Goal: Transaction & Acquisition: Purchase product/service

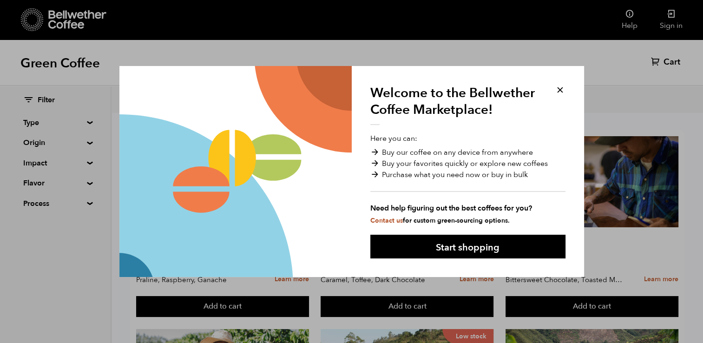
click at [556, 90] on button at bounding box center [559, 90] width 11 height 11
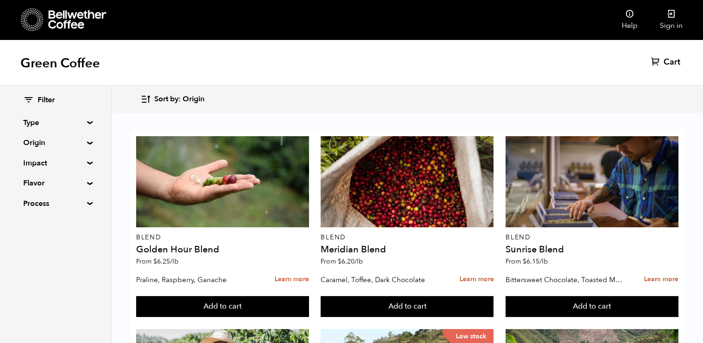
click at [84, 202] on summary "Process" at bounding box center [55, 203] width 64 height 11
click at [85, 182] on summary "Flavor" at bounding box center [55, 182] width 64 height 11
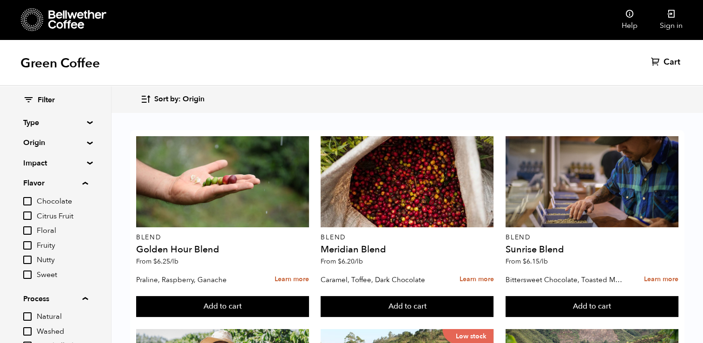
click at [90, 159] on div "Filter Type Blend Single Origin Decaf Seasonal Year Round Origin Blend [GEOGRAP…" at bounding box center [55, 225] width 111 height 278
click at [87, 161] on summary "Impact" at bounding box center [55, 162] width 64 height 11
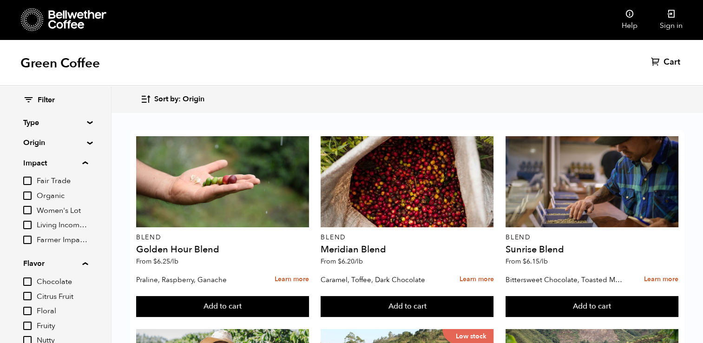
click at [27, 182] on input "Fair Trade" at bounding box center [27, 180] width 8 height 8
checkbox input "true"
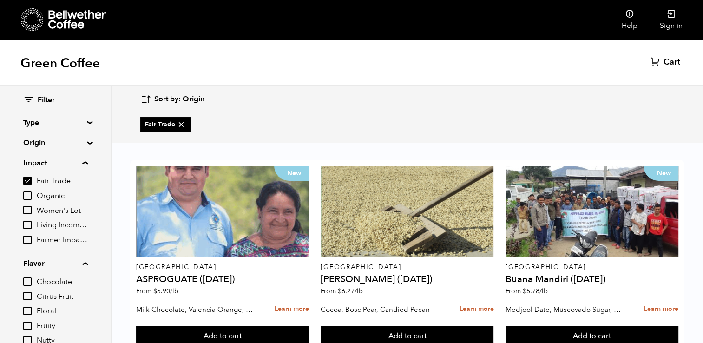
click at [31, 195] on input "Organic" at bounding box center [27, 195] width 8 height 8
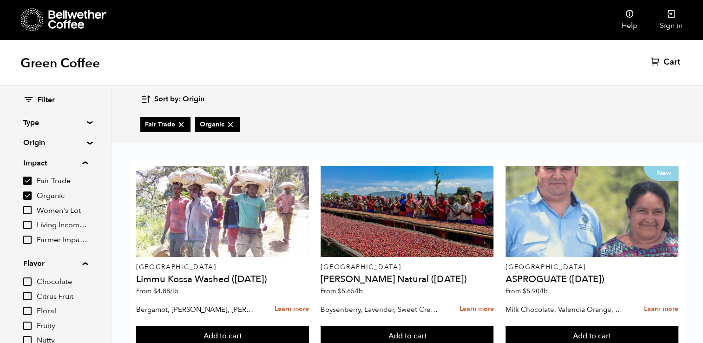
click at [26, 194] on input "Organic" at bounding box center [27, 195] width 8 height 8
checkbox input "false"
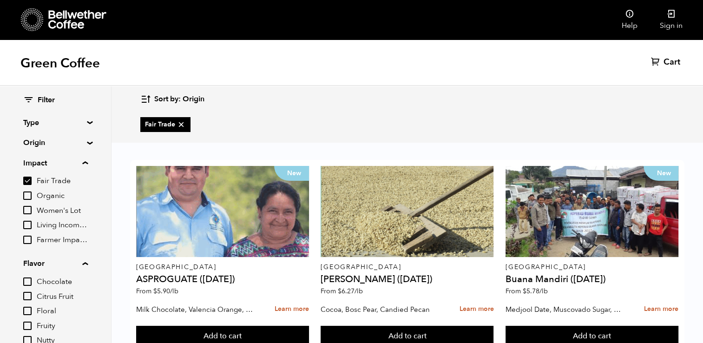
click at [27, 183] on input "Fair Trade" at bounding box center [27, 180] width 8 height 8
checkbox input "false"
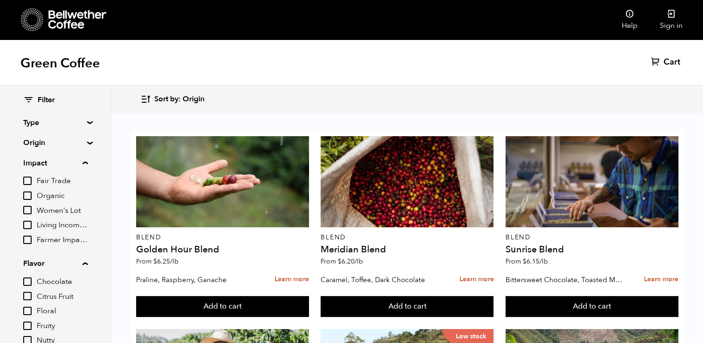
click at [28, 209] on input "Women's Lot" at bounding box center [27, 210] width 8 height 8
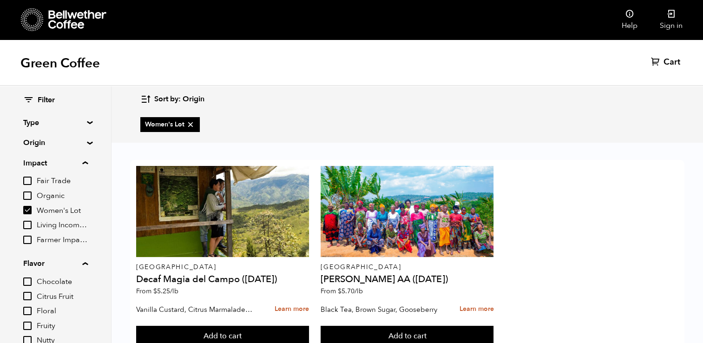
scroll to position [14, 0]
click at [30, 212] on input "Women's Lot" at bounding box center [27, 210] width 8 height 8
checkbox input "false"
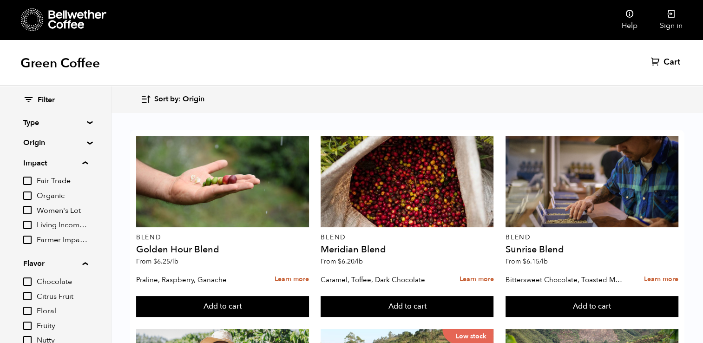
click at [28, 241] on input "Farmer Impact Fund" at bounding box center [27, 239] width 8 height 8
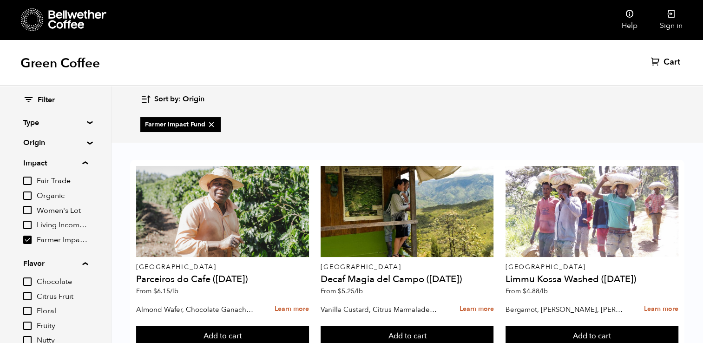
click at [28, 241] on input "Farmer Impact Fund" at bounding box center [27, 239] width 8 height 8
checkbox input "false"
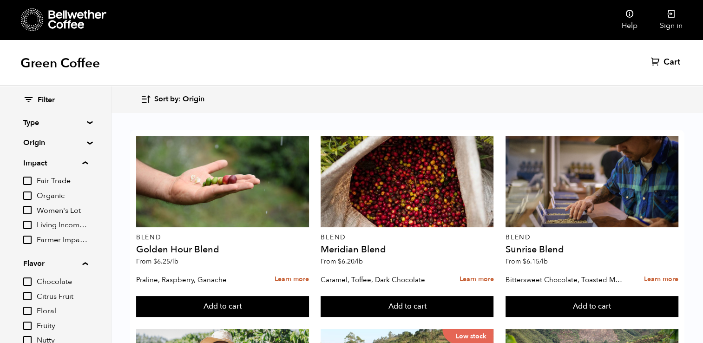
click at [87, 166] on summary "Impact" at bounding box center [55, 162] width 65 height 11
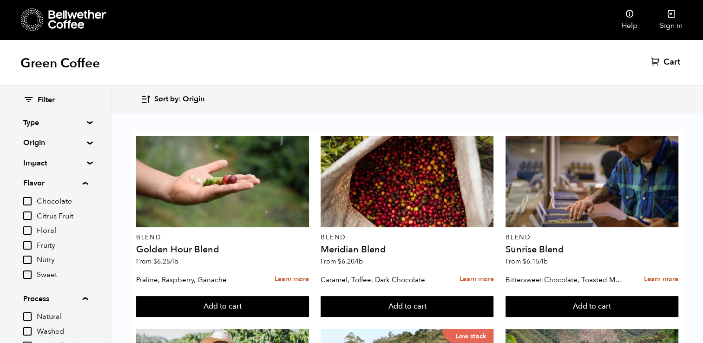
click at [87, 166] on div "Filter Type Blend Single Origin Decaf Seasonal Year Round Origin Blend [GEOGRAP…" at bounding box center [55, 225] width 111 height 278
click at [87, 187] on summary "Flavor" at bounding box center [55, 182] width 65 height 11
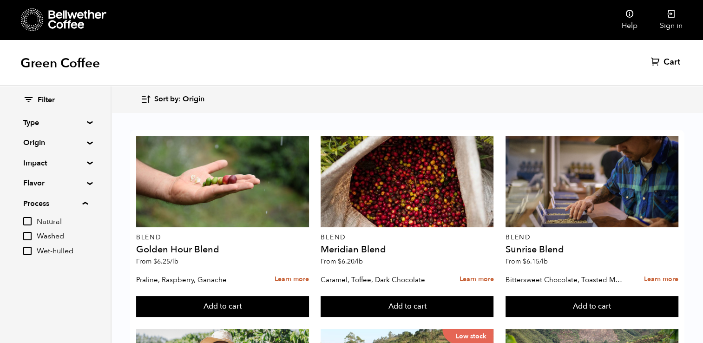
click at [26, 235] on input "Washed" at bounding box center [27, 236] width 8 height 8
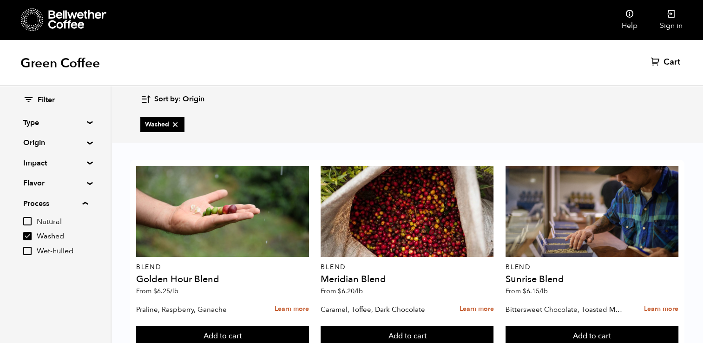
scroll to position [194, 0]
click at [175, 126] on icon at bounding box center [174, 124] width 9 height 9
checkbox input "false"
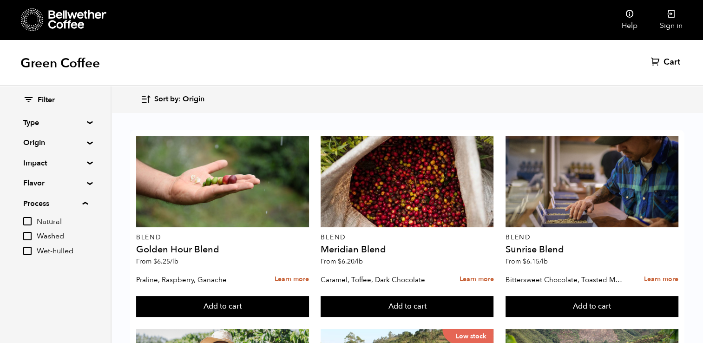
click at [84, 203] on summary "Process" at bounding box center [55, 203] width 65 height 11
click at [87, 122] on summary "Type" at bounding box center [55, 122] width 64 height 11
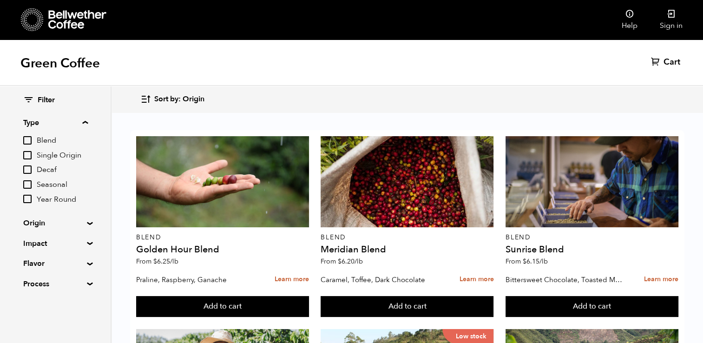
click at [90, 220] on div "Filter Type Blend Single Origin Decaf Seasonal Year Round Origin Blend [GEOGRAP…" at bounding box center [55, 192] width 111 height 213
click at [85, 223] on summary "Origin" at bounding box center [55, 222] width 64 height 11
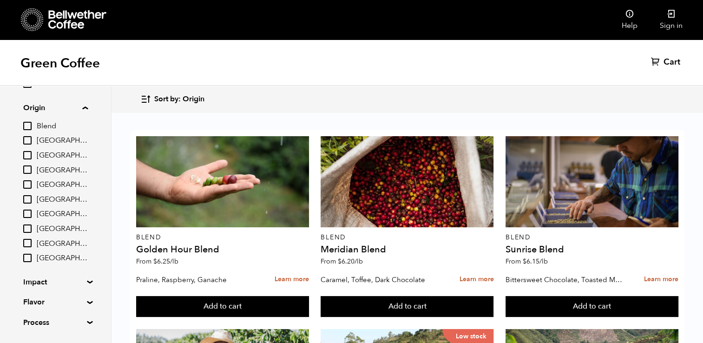
scroll to position [114, 0]
click at [28, 203] on input "[GEOGRAPHIC_DATA]" at bounding box center [27, 200] width 8 height 8
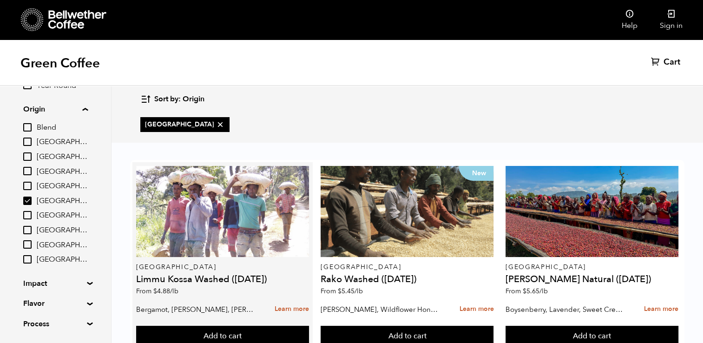
scroll to position [33, 0]
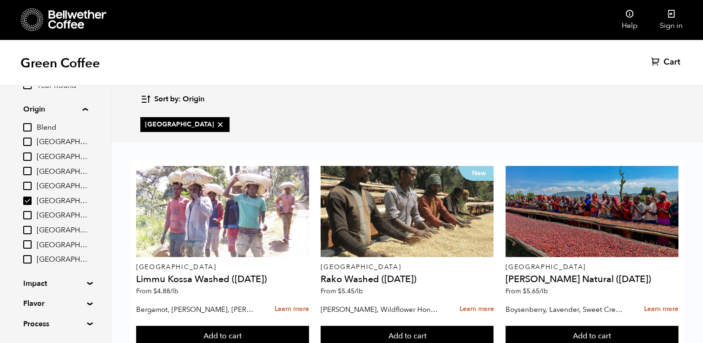
click at [25, 198] on input "[GEOGRAPHIC_DATA]" at bounding box center [27, 200] width 8 height 8
checkbox input "false"
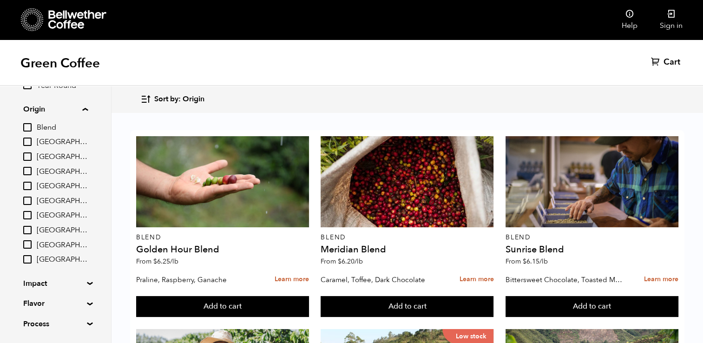
scroll to position [30, 0]
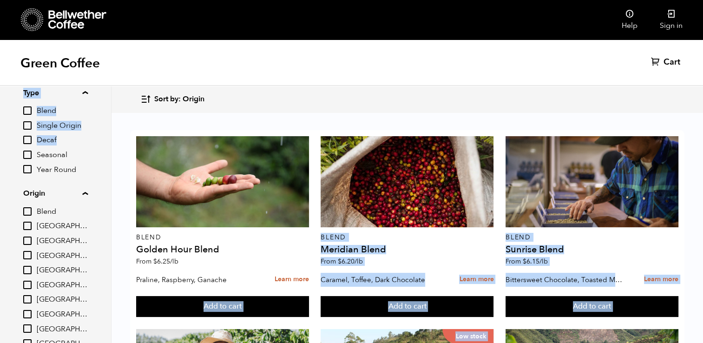
drag, startPoint x: 111, startPoint y: 175, endPoint x: 108, endPoint y: 131, distance: 43.8
click at [108, 39] on div "Welcome to the Bellwether Coffee Marketplace! Here you can: Buy our coffee on a…" at bounding box center [351, 39] width 703 height 0
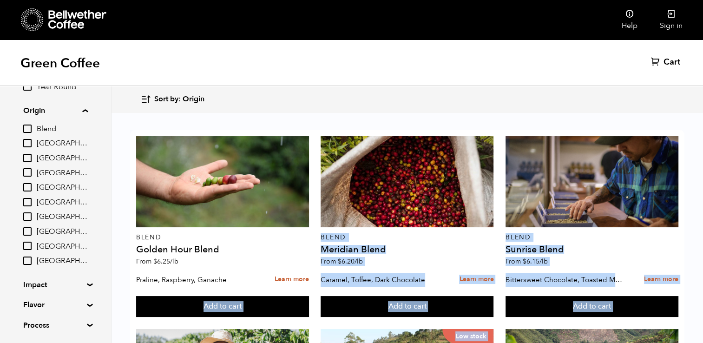
scroll to position [141, 0]
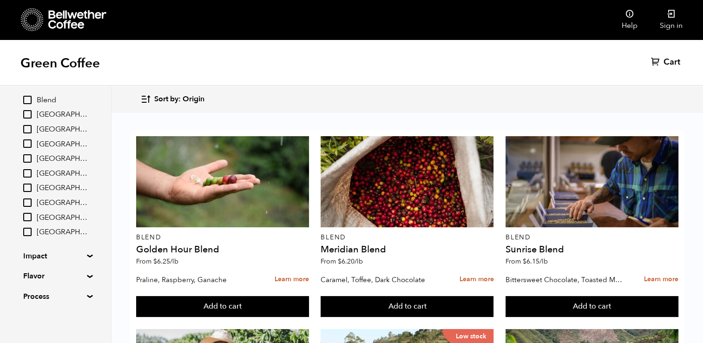
click at [84, 256] on summary "Impact" at bounding box center [55, 255] width 64 height 11
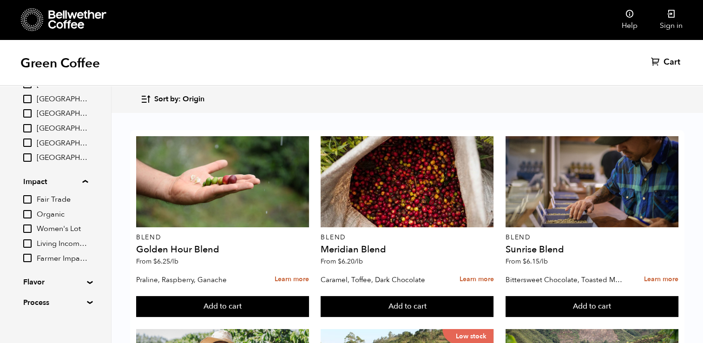
scroll to position [222, 0]
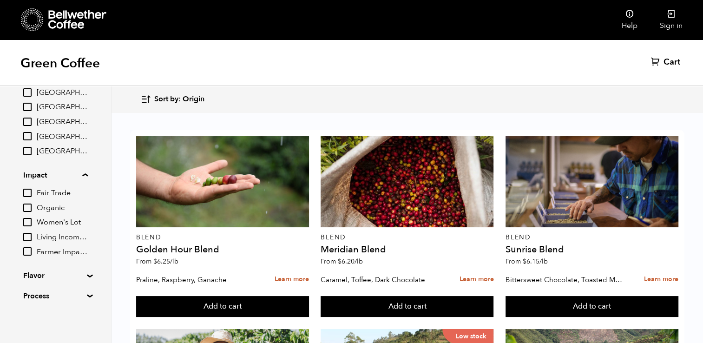
click at [85, 278] on div "Filter Type Blend Single Origin Decaf Seasonal Year Round Origin Blend [GEOGRAP…" at bounding box center [55, 87] width 111 height 446
click at [85, 275] on summary "Flavor" at bounding box center [55, 275] width 64 height 11
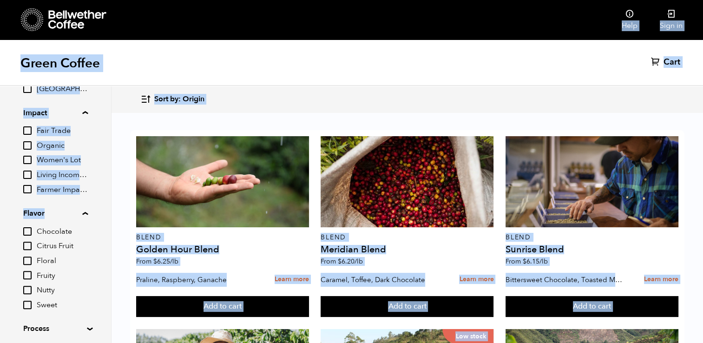
scroll to position [317, 0]
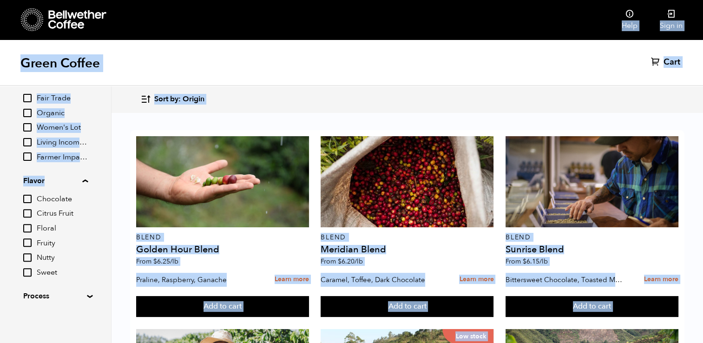
drag, startPoint x: 107, startPoint y: 269, endPoint x: 124, endPoint y: 366, distance: 97.9
click at [124, 342] on html "Bellwether Store Store" at bounding box center [351, 171] width 703 height 343
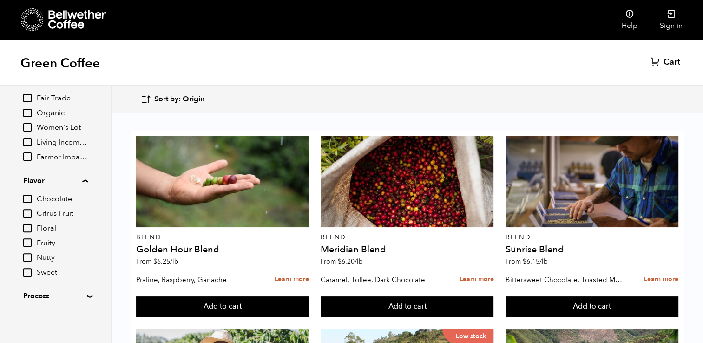
drag, startPoint x: 124, startPoint y: 366, endPoint x: 87, endPoint y: 297, distance: 77.9
click at [87, 297] on summary "Process" at bounding box center [55, 295] width 64 height 11
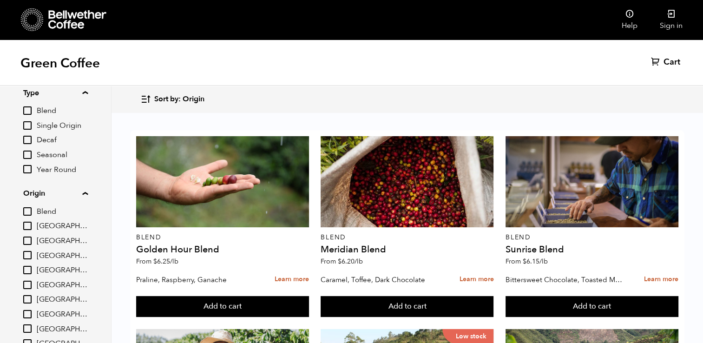
scroll to position [0, 0]
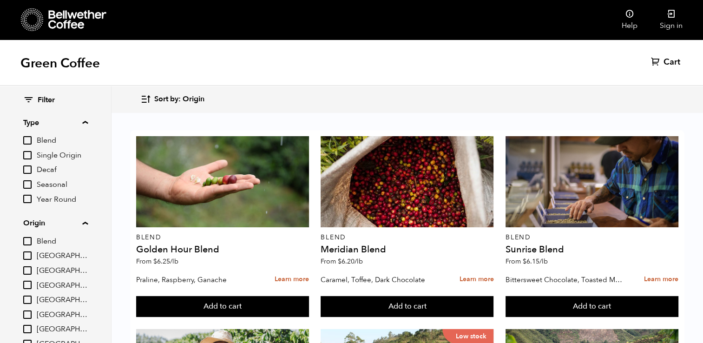
click at [27, 154] on input "Single Origin" at bounding box center [27, 155] width 8 height 8
checkbox input "true"
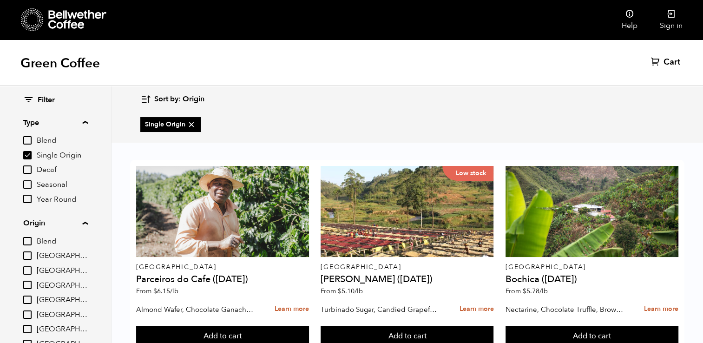
click at [147, 98] on icon "button" at bounding box center [145, 99] width 11 height 11
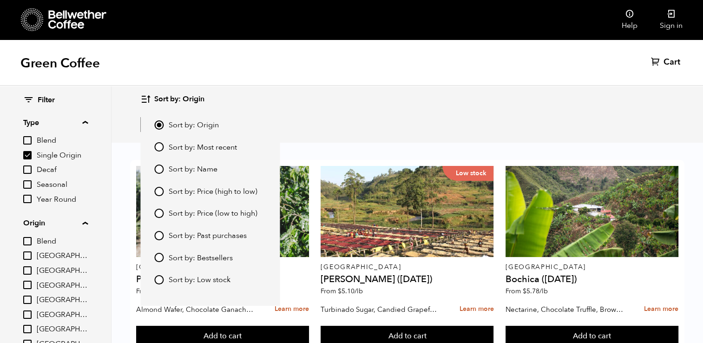
click at [157, 212] on input "Sort by: Price (low to high)" at bounding box center [158, 212] width 9 height 9
radio input "true"
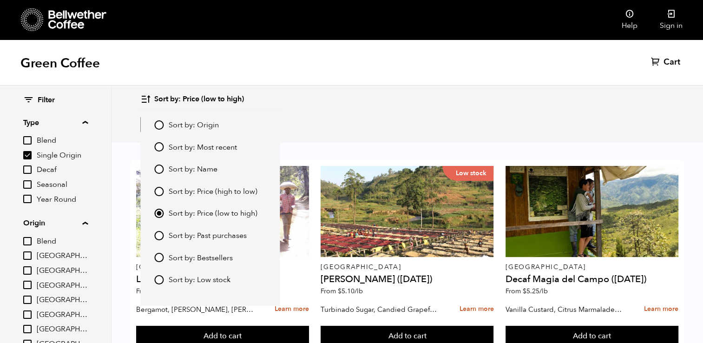
scroll to position [45, 0]
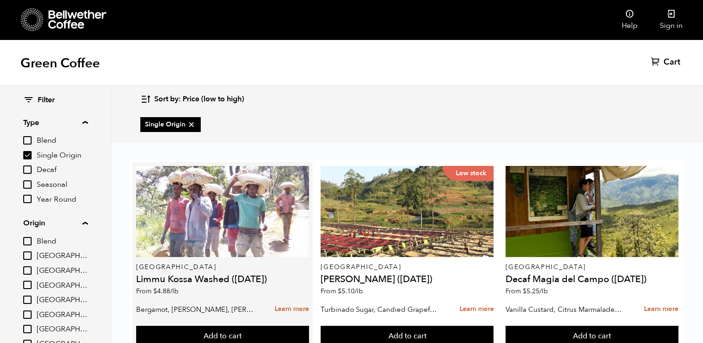
click at [156, 264] on p "[GEOGRAPHIC_DATA]" at bounding box center [222, 267] width 173 height 7
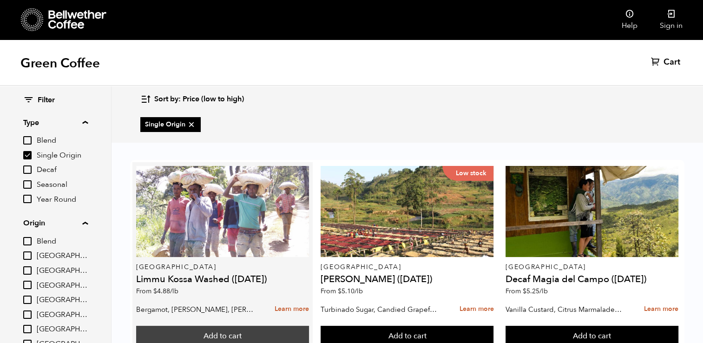
click at [223, 325] on button "Add to cart" at bounding box center [222, 335] width 173 height 21
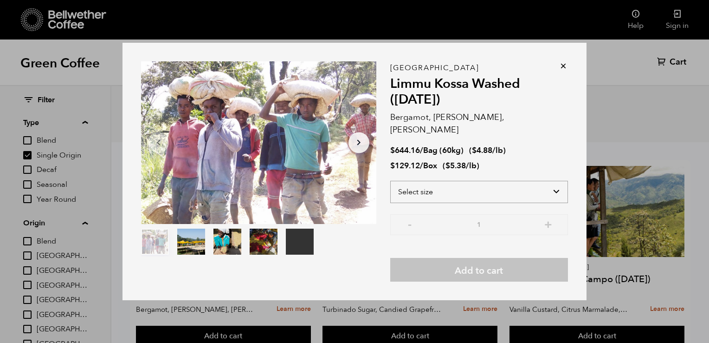
click at [522, 181] on select "Select size Bag (60kg) (132 lbs) Box (24 lbs)" at bounding box center [479, 192] width 178 height 22
click at [556, 151] on ul "$ 644.16 / Bag (60kg) ( $ 4.88 /lb ) $ 129.12 / Box ( $ 5.38 /lb )" at bounding box center [479, 158] width 178 height 26
click at [559, 181] on select "Select size Bag (60kg) (132 lbs) Box (24 lbs)" at bounding box center [479, 192] width 178 height 22
click at [562, 136] on div "Ethiopia Limmu Kossa Washed ([DATE]) Bergamot, Honeycomb, [PERSON_NAME] $ 644.1…" at bounding box center [479, 175] width 178 height 214
click at [565, 69] on icon at bounding box center [563, 65] width 9 height 9
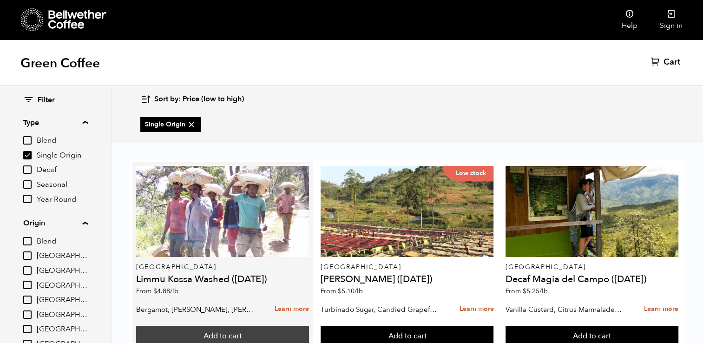
click at [241, 325] on button "Add to cart" at bounding box center [222, 335] width 173 height 21
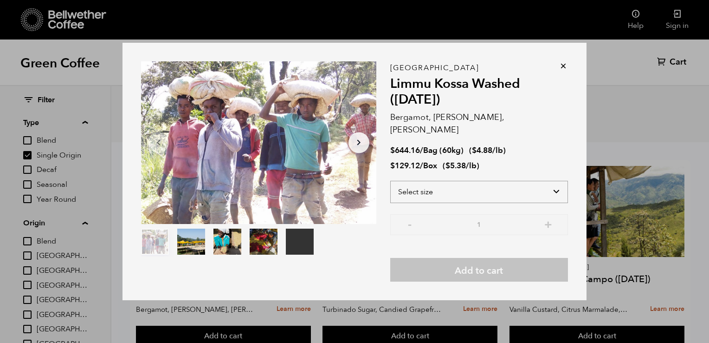
click at [559, 185] on select "Select size Bag (60kg) (132 lbs) Box (24 lbs)" at bounding box center [479, 192] width 178 height 22
click at [555, 185] on select "Select size Bag (60kg) (132 lbs) Box (24 lbs)" at bounding box center [479, 192] width 178 height 22
select select "bag-3"
click at [390, 181] on select "Select size Bag (60kg) (132 lbs) Box (24 lbs)" at bounding box center [479, 192] width 178 height 22
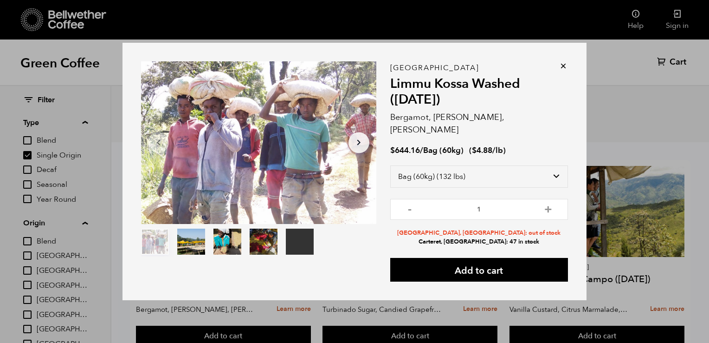
click at [563, 71] on icon at bounding box center [563, 65] width 9 height 9
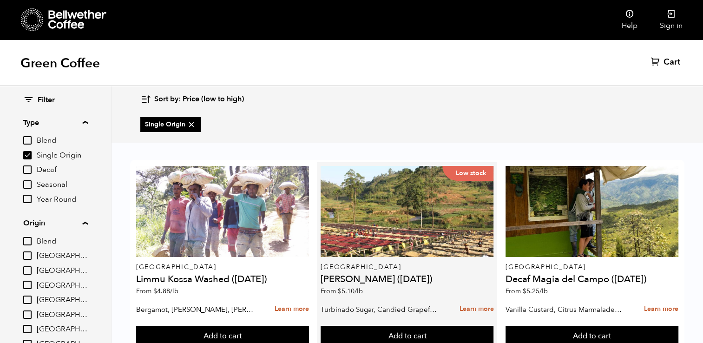
click at [400, 274] on h4 "[PERSON_NAME] ([DATE])" at bounding box center [406, 278] width 173 height 9
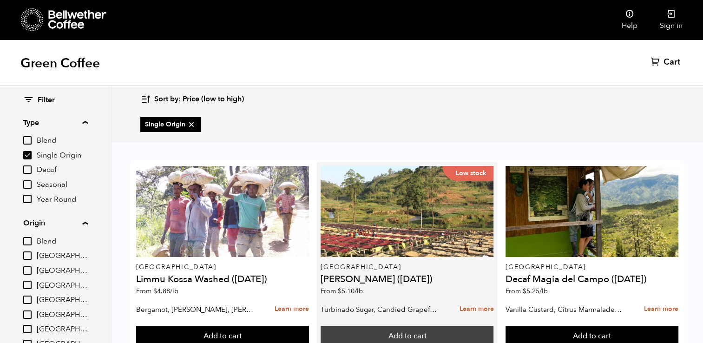
click at [391, 325] on button "Add to cart" at bounding box center [406, 335] width 173 height 21
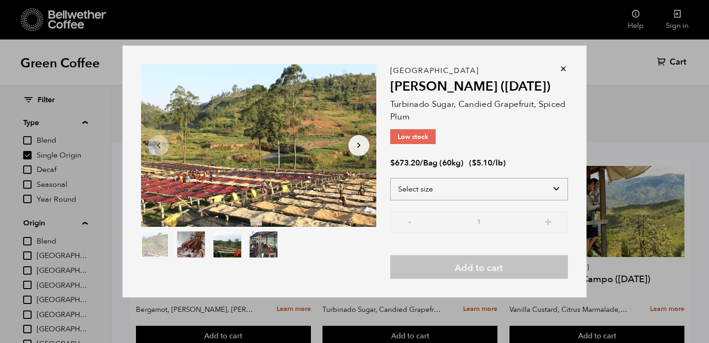
click at [561, 189] on select "Select size Bag (60kg) (132 lbs)" at bounding box center [479, 189] width 178 height 22
select select "bag-3"
click at [390, 178] on select "Select size Bag (60kg) (132 lbs)" at bounding box center [479, 189] width 178 height 22
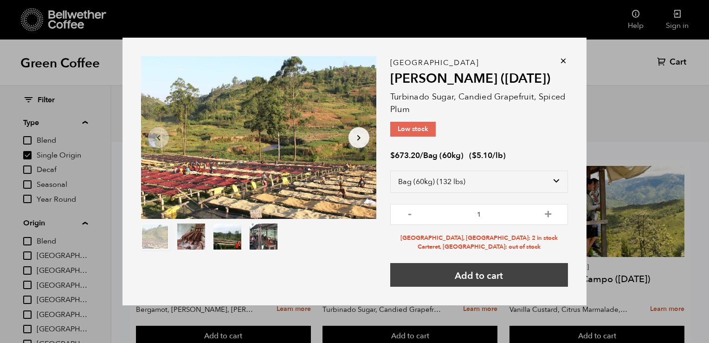
click at [496, 280] on button "Add to cart" at bounding box center [479, 275] width 178 height 24
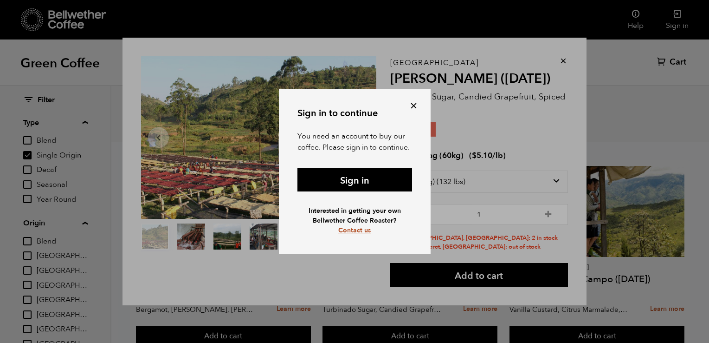
click at [355, 234] on link "Contact us" at bounding box center [354, 230] width 33 height 9
click at [519, 26] on div "Sign in to continue You need an account to buy our coffee. Please sign in to co…" at bounding box center [354, 171] width 709 height 343
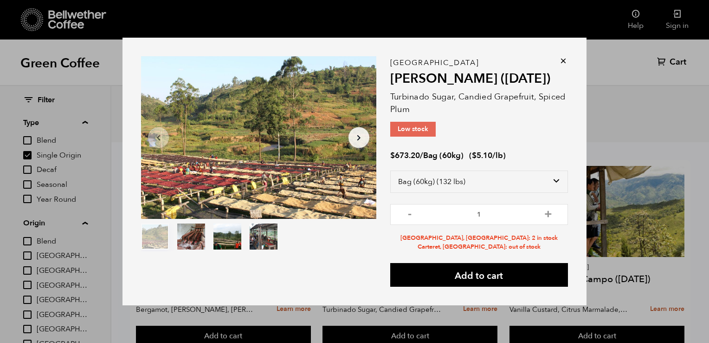
click at [524, 31] on div "Item 1 of 4 Arrow Left Arrow Right item 0 item 1 item 2 item 3 Item 1 of 4 Buru…" at bounding box center [354, 171] width 709 height 343
